Goal: Browse casually: Explore the website without a specific task or goal

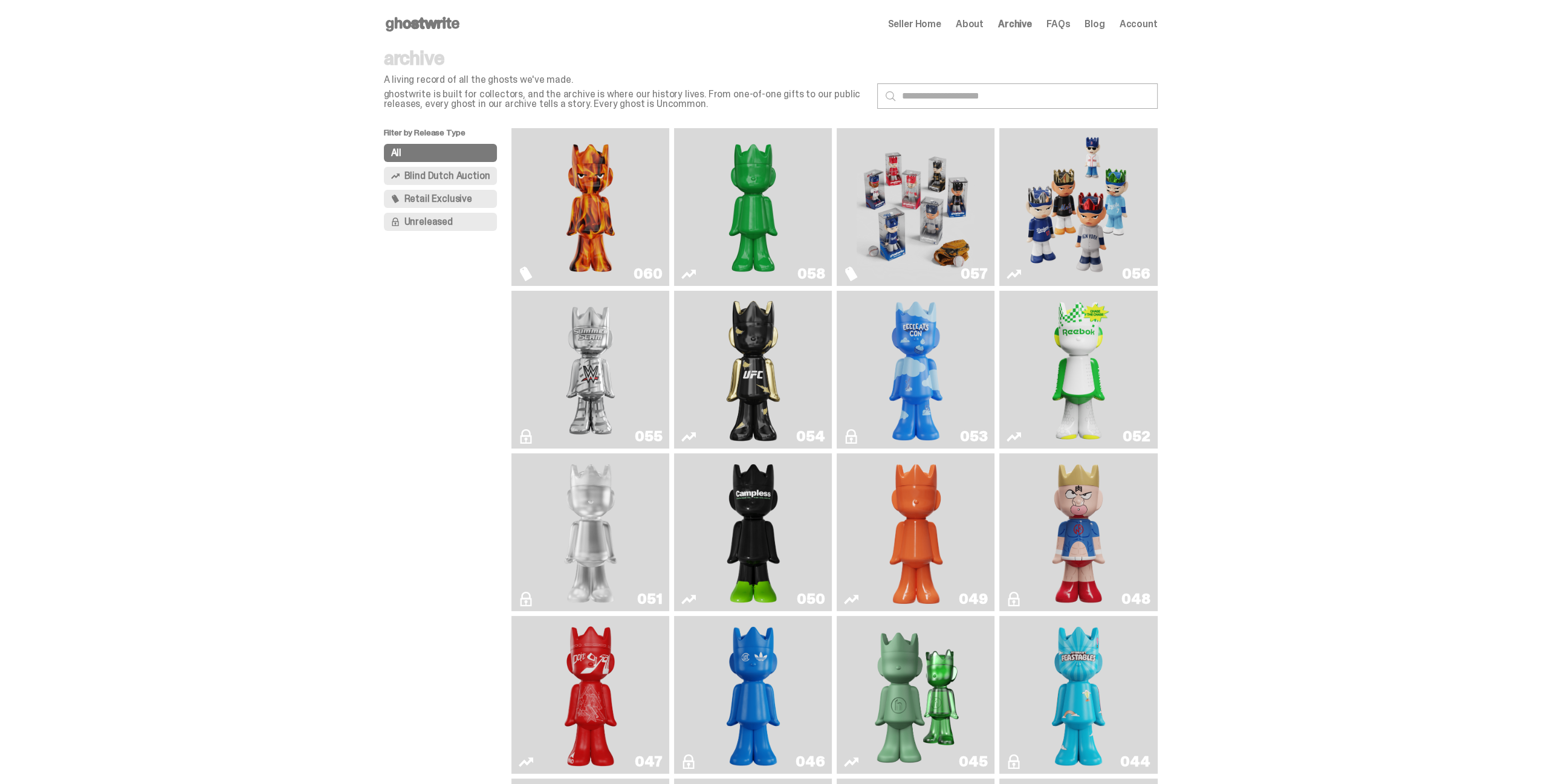
click at [600, 198] on img "Always On Fire" at bounding box center [590, 207] width 119 height 148
click at [750, 205] on img "Schrödinger's ghost: Sunday Green" at bounding box center [753, 207] width 119 height 148
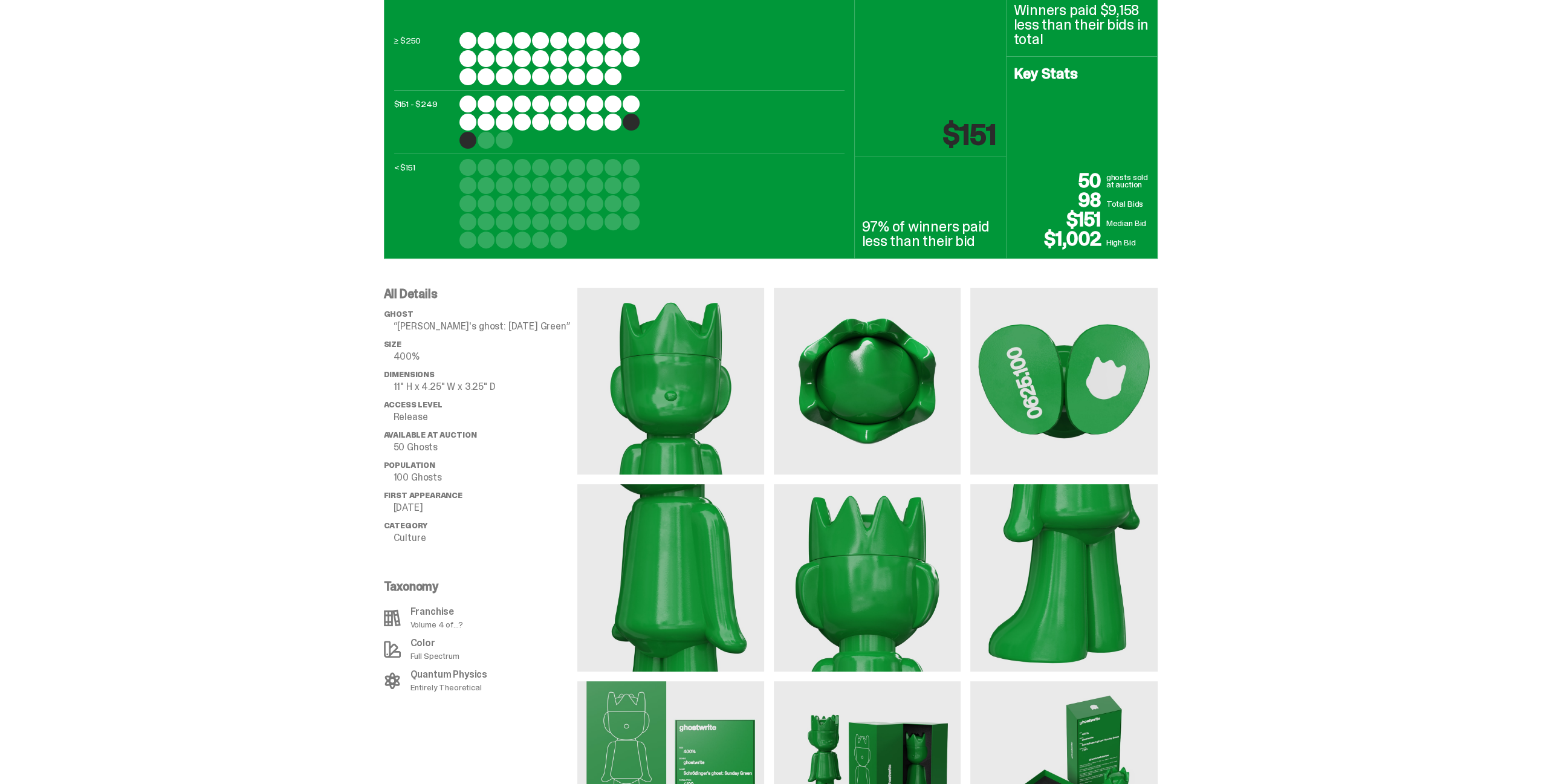
scroll to position [484, 0]
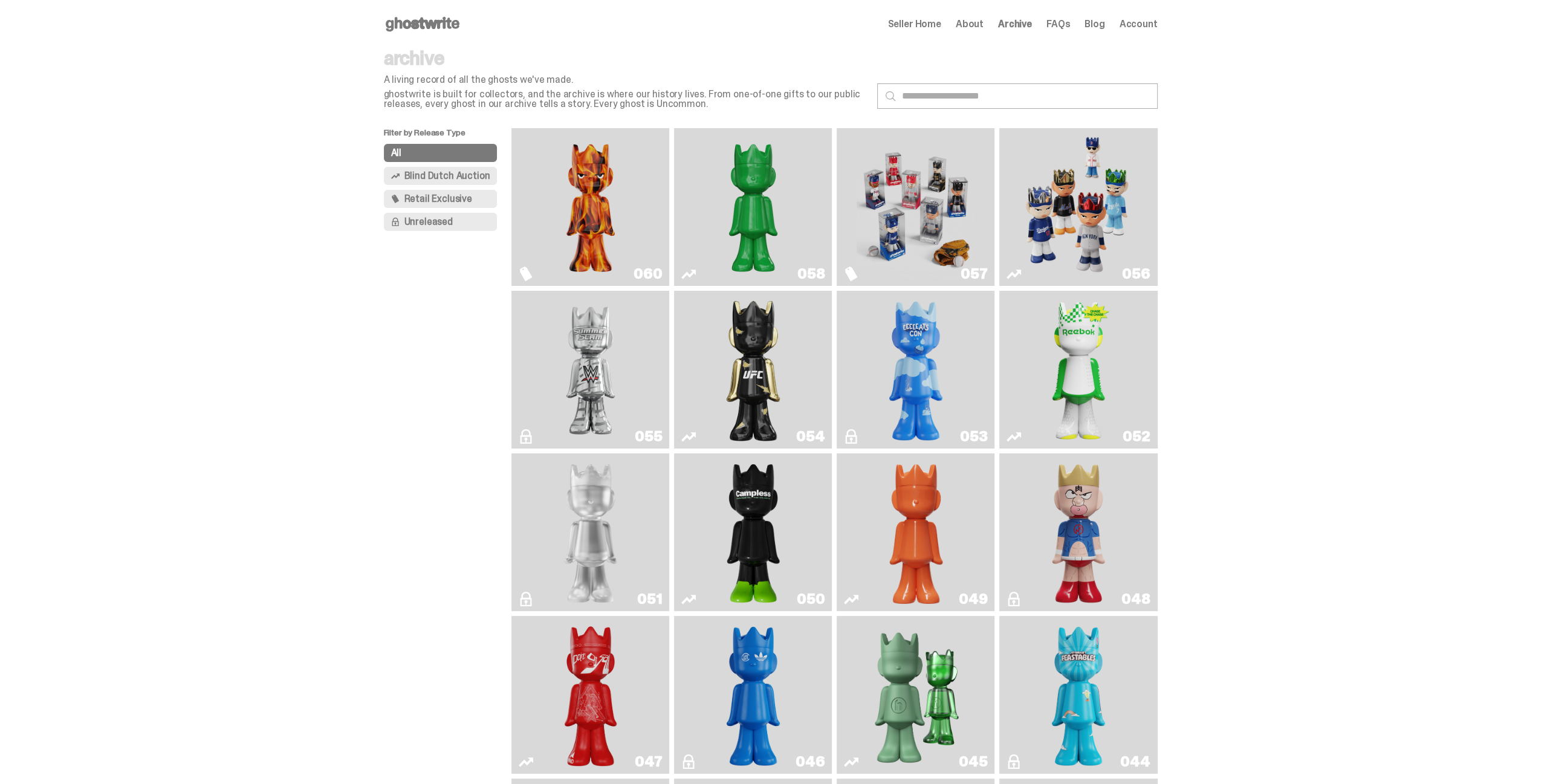
click at [615, 364] on img "I Was There SummerSlam" at bounding box center [590, 370] width 119 height 148
click at [628, 204] on img "Always On Fire" at bounding box center [590, 207] width 119 height 148
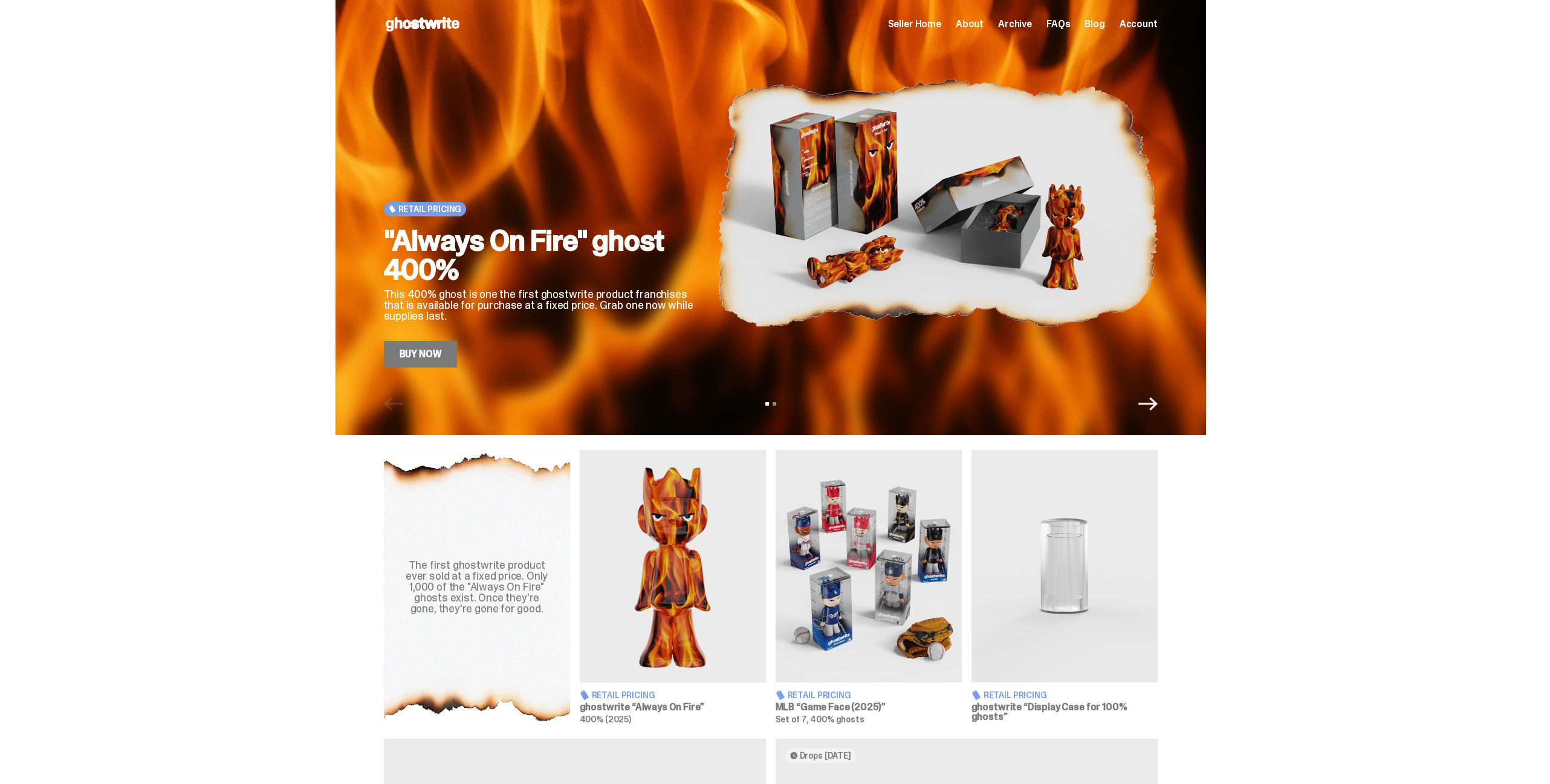
click at [1017, 28] on span "Archive" at bounding box center [1015, 24] width 34 height 10
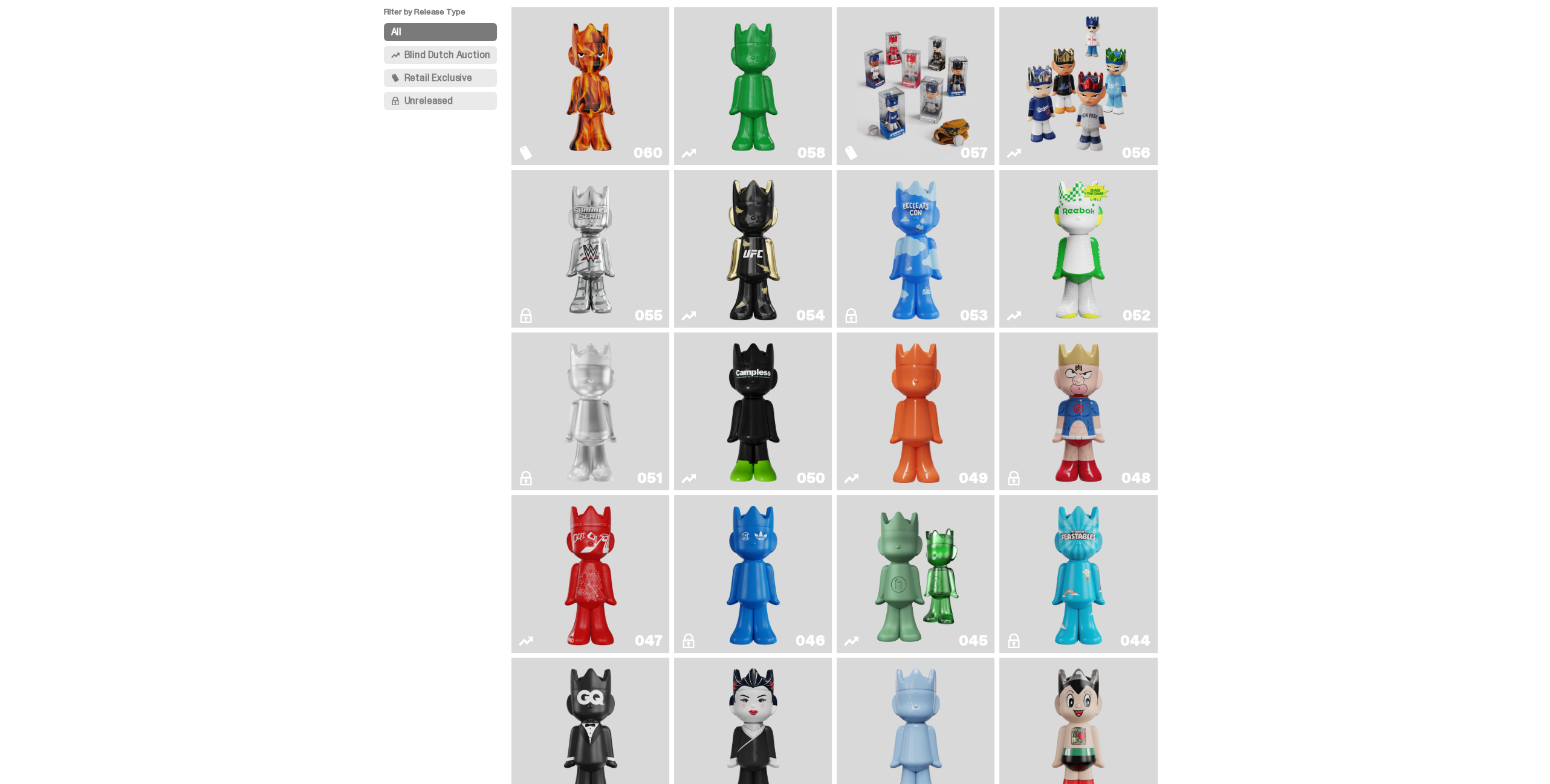
click at [604, 299] on img "I Was There SummerSlam" at bounding box center [590, 249] width 119 height 148
